Goal: Find specific page/section: Find specific page/section

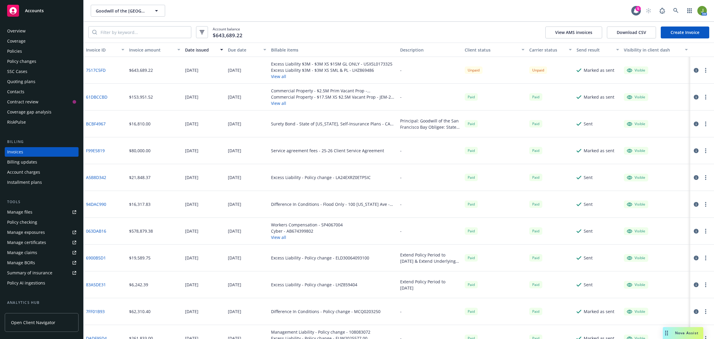
click at [24, 53] on div "Policies" at bounding box center [41, 51] width 69 height 10
